Goal: Transaction & Acquisition: Purchase product/service

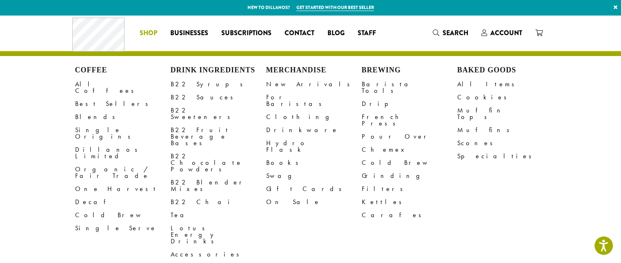
click at [154, 31] on span "Shop" at bounding box center [149, 33] width 18 height 10
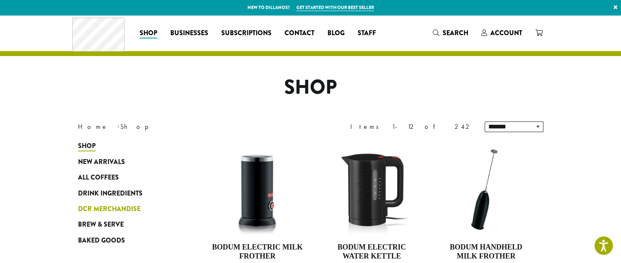
scroll to position [75, 0]
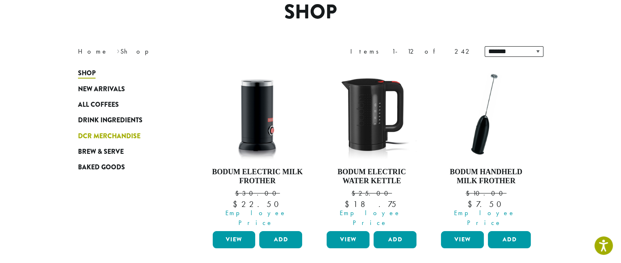
click at [126, 134] on span "DCR Merchandise" at bounding box center [109, 136] width 62 height 10
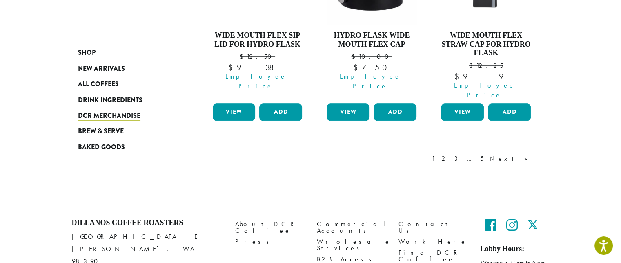
scroll to position [826, 0]
click at [524, 154] on link "Next »" at bounding box center [511, 159] width 47 height 10
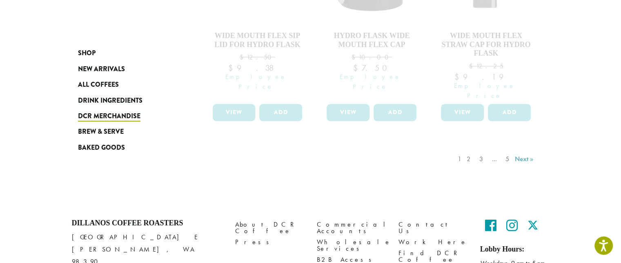
click at [524, 148] on div "1 2 3 … 5 Next »" at bounding box center [496, 167] width 81 height 38
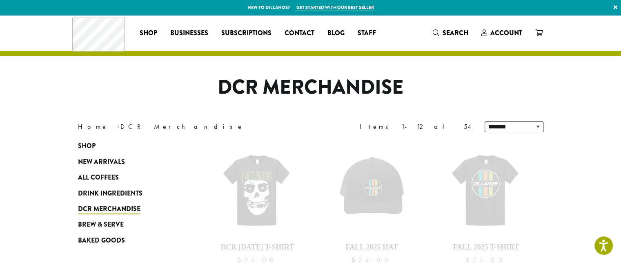
click at [446, 117] on div "Items 1-12 of 54" at bounding box center [416, 127] width 113 height 22
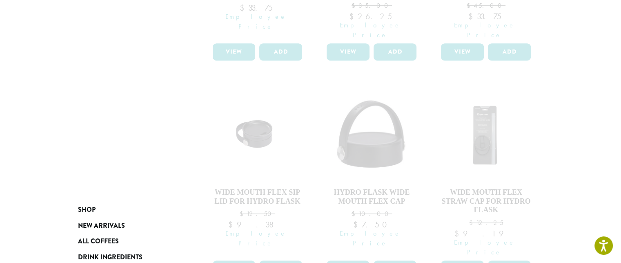
scroll to position [842, 0]
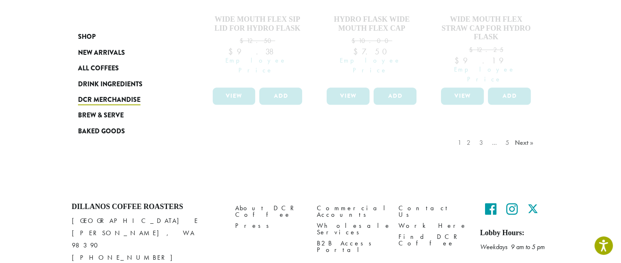
click at [521, 131] on div "1 2 3 … 5 Next »" at bounding box center [496, 150] width 81 height 38
